Goal: Obtain resource: Download file/media

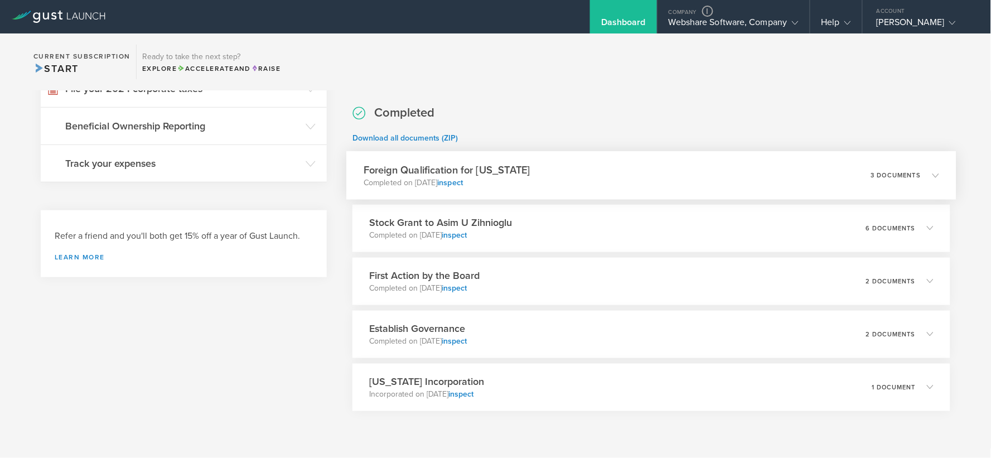
scroll to position [302, 0]
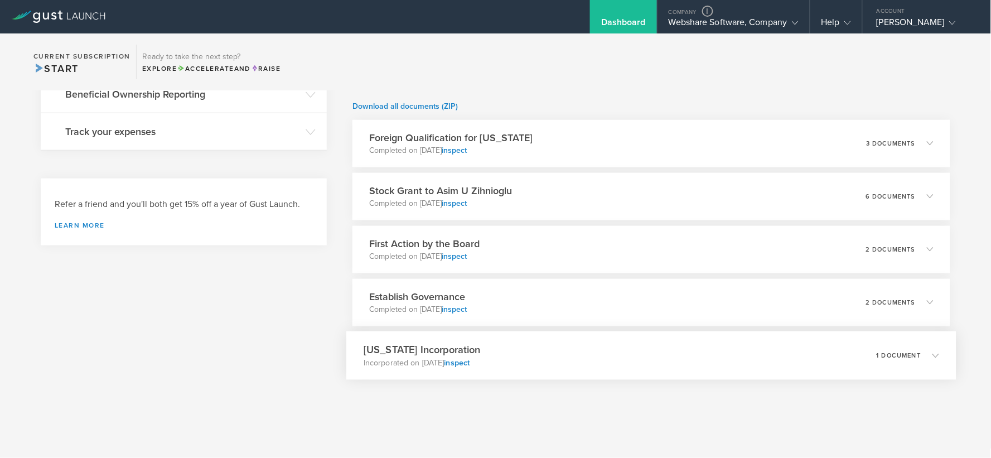
click at [545, 352] on div "[US_STATE] Incorporation Incorporated on [DATE] inspect 1 document" at bounding box center [651, 355] width 610 height 49
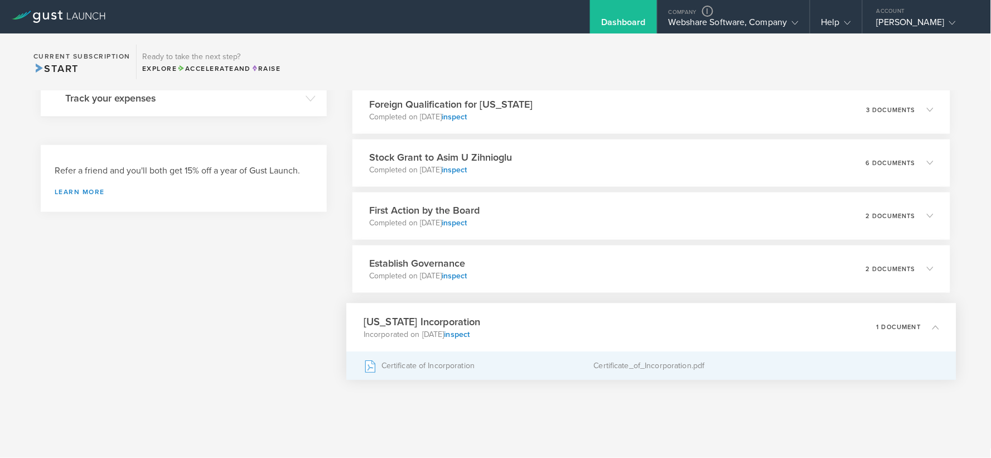
scroll to position [0, 0]
click at [445, 366] on div "Certificate of Incorporation" at bounding box center [479, 366] width 230 height 28
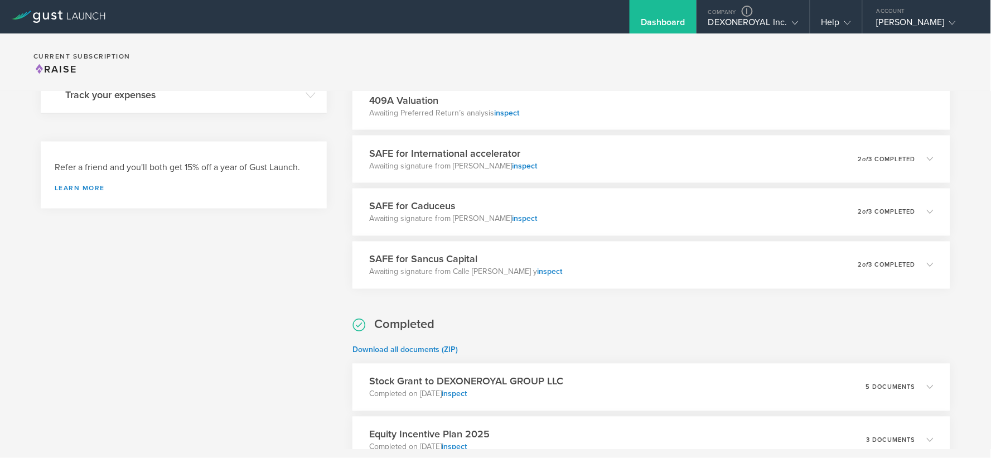
scroll to position [558, 0]
